Goal: Check status: Check status

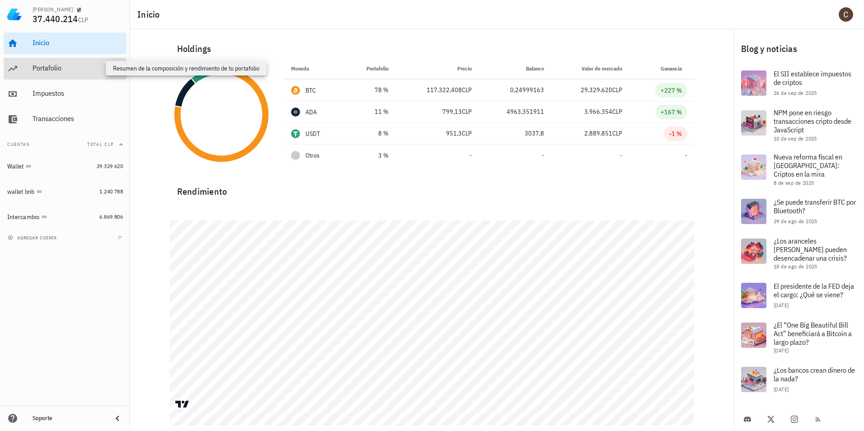
click at [94, 71] on div "Portafolio" at bounding box center [78, 68] width 90 height 9
